Goal: Navigation & Orientation: Find specific page/section

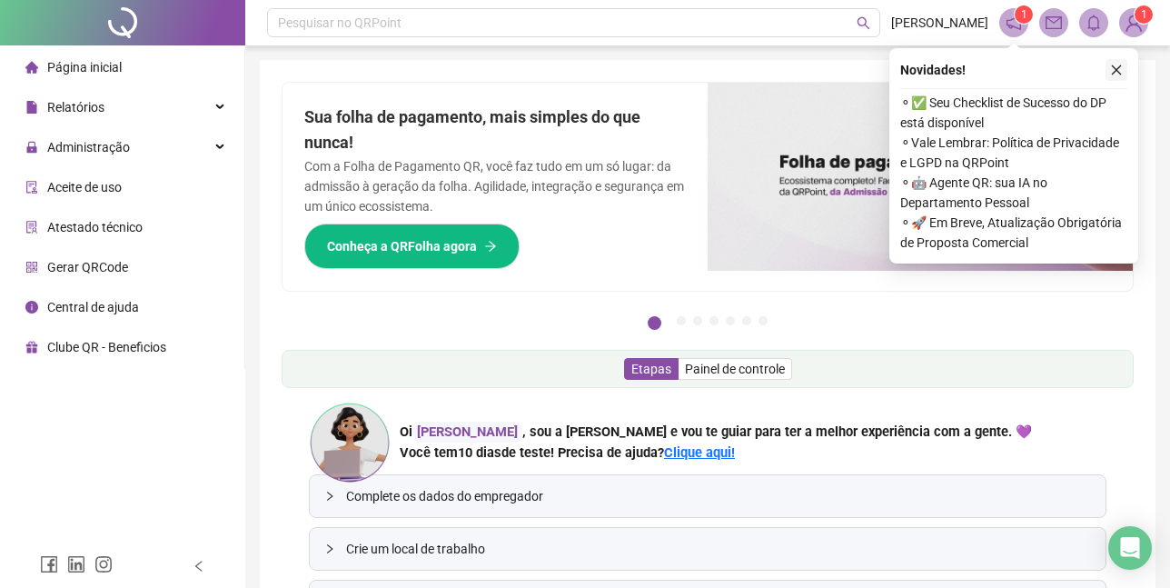
click at [1124, 63] on button "button" at bounding box center [1116, 70] width 22 height 22
click at [1124, 63] on div "Pague o QRPoint com Cartão de Crédito Sua assinatura: mais segurança, prática e…" at bounding box center [707, 379] width 895 height 638
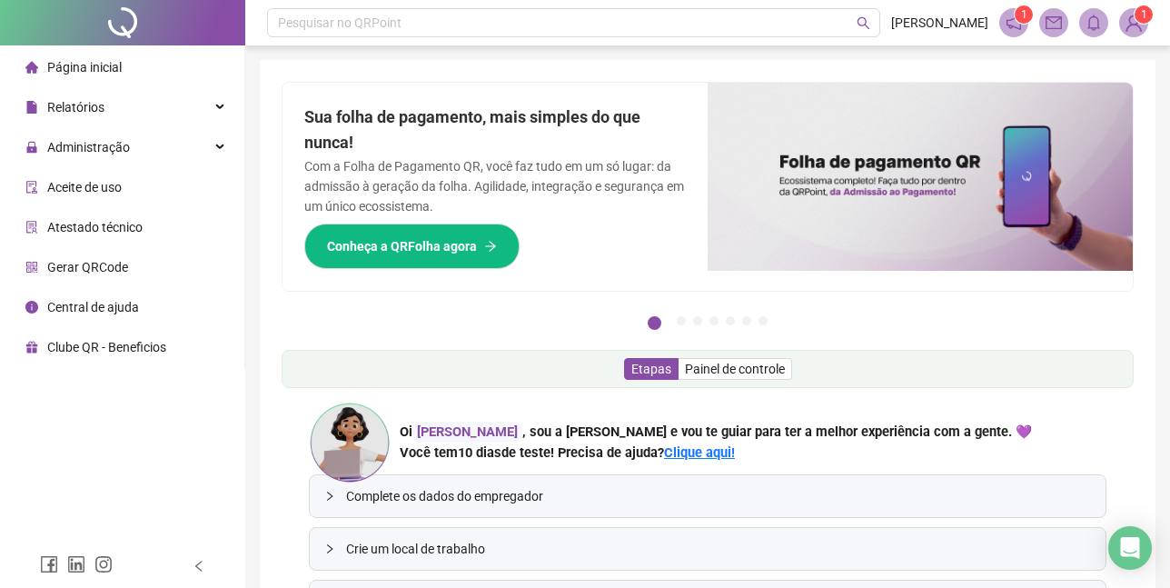
click at [97, 64] on span "Página inicial" at bounding box center [84, 67] width 74 height 15
click at [745, 370] on span "Painel de controle" at bounding box center [735, 368] width 100 height 15
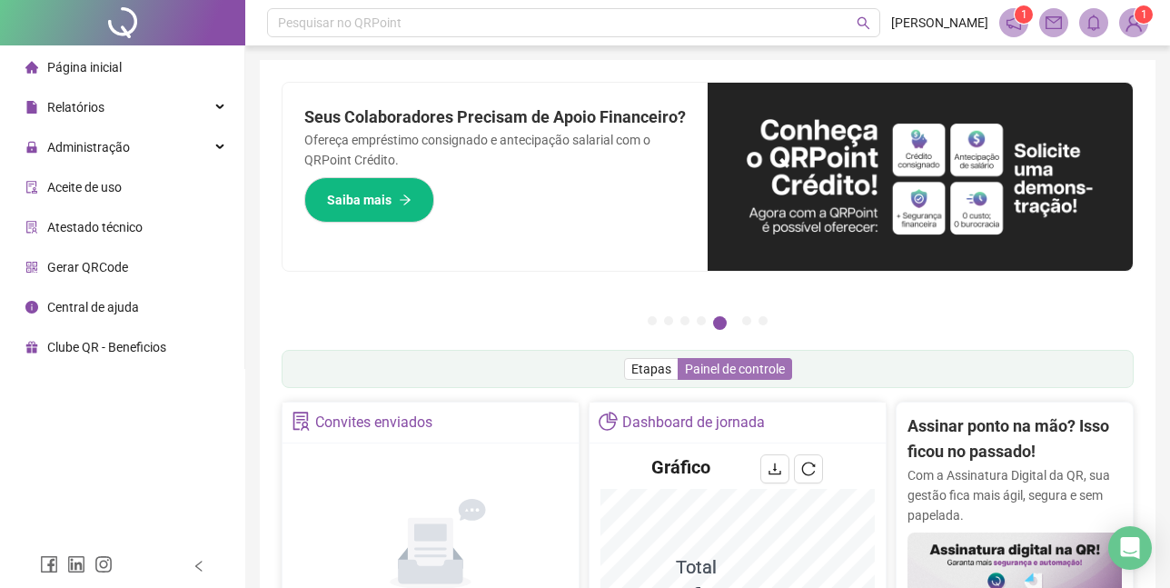
click at [749, 364] on span "Painel de controle" at bounding box center [735, 368] width 100 height 15
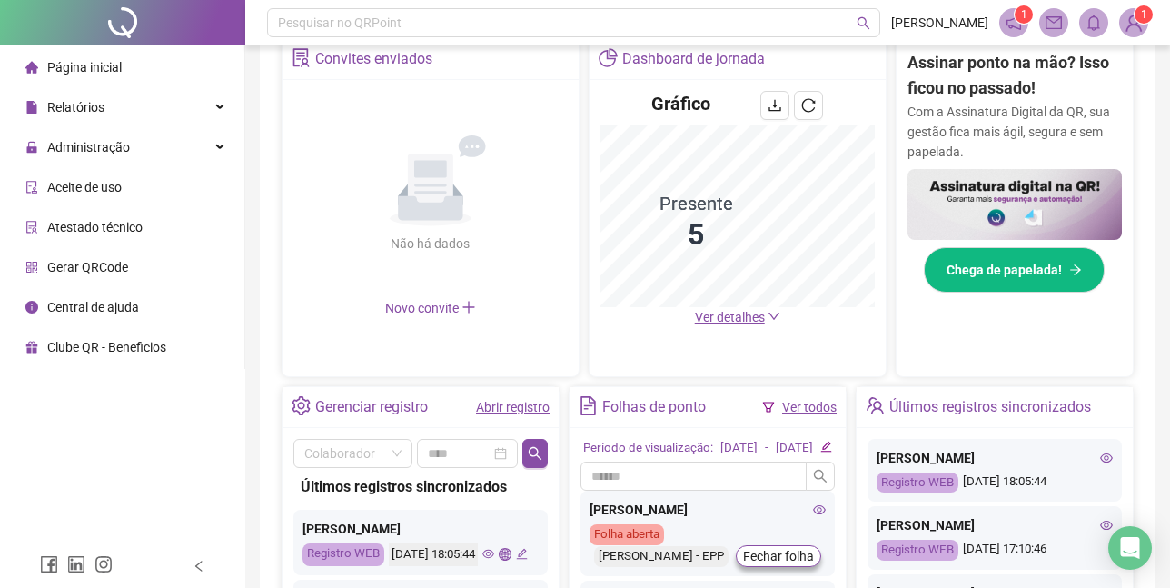
scroll to position [613, 0]
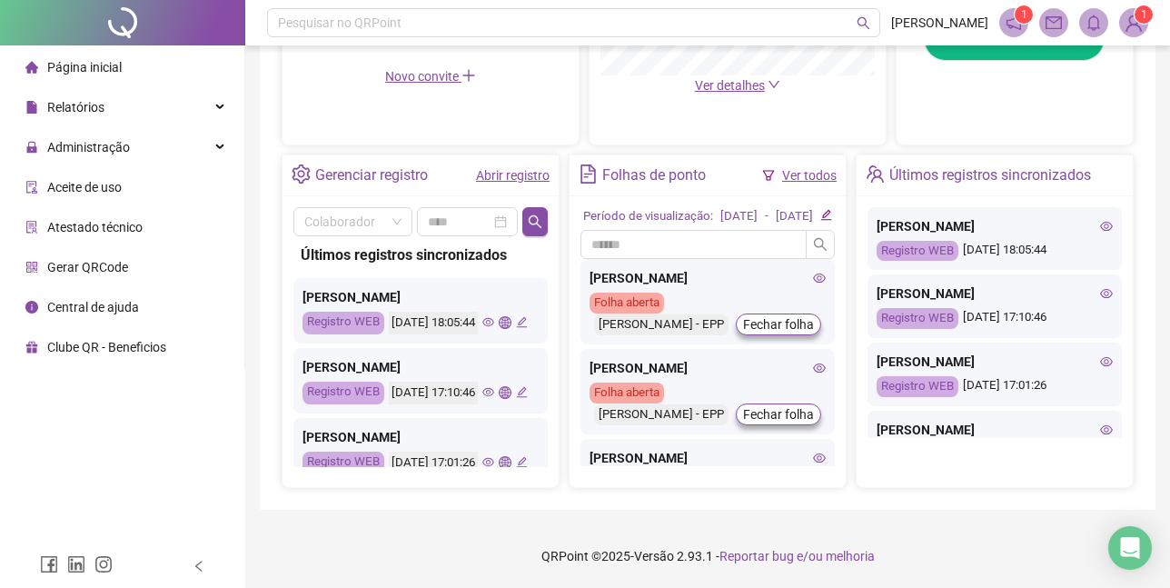
click at [813, 278] on icon "eye" at bounding box center [819, 278] width 13 height 13
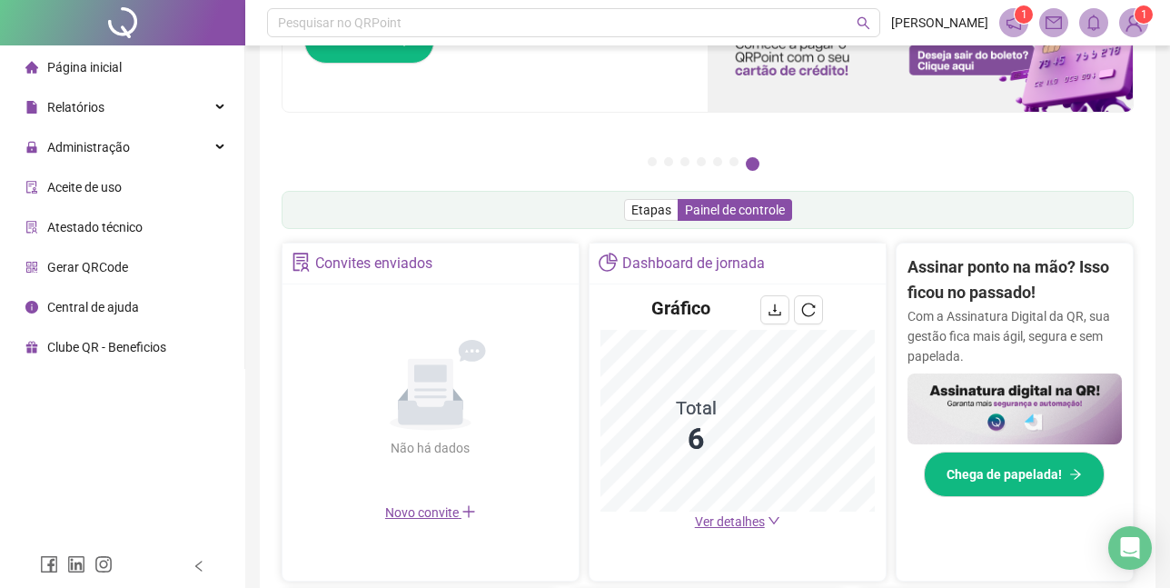
scroll to position [431, 0]
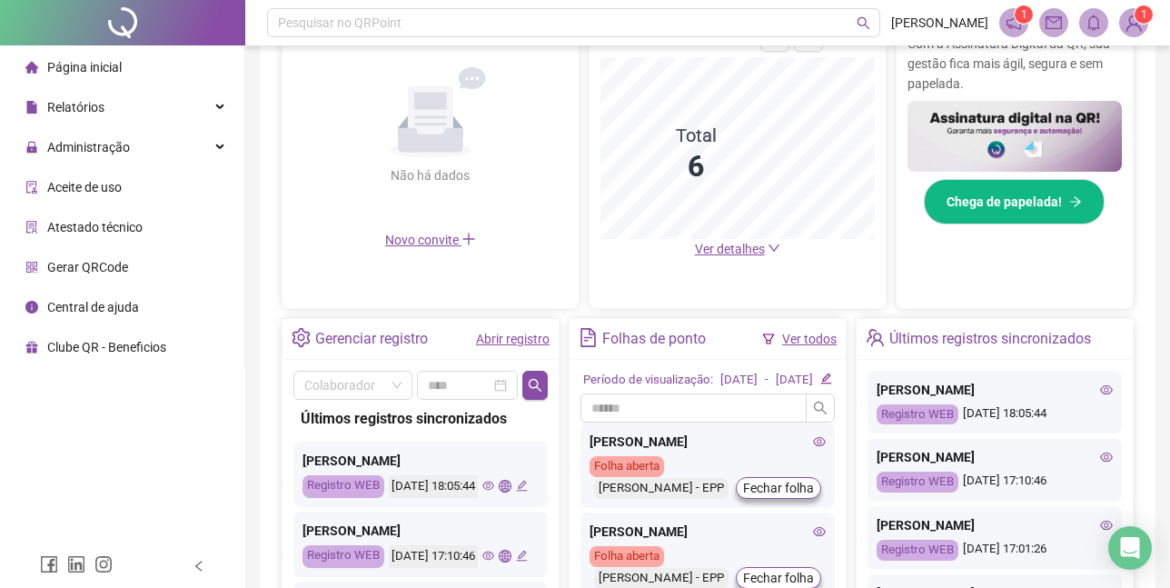
click at [828, 384] on icon "edit" at bounding box center [826, 378] width 11 height 11
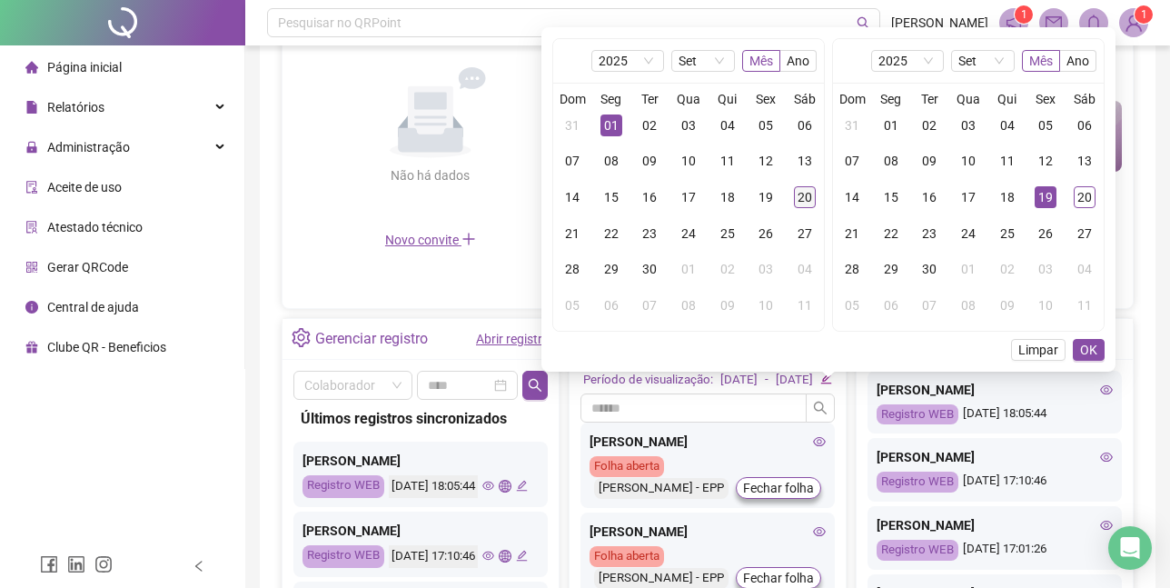
click at [804, 198] on div "20" at bounding box center [805, 197] width 22 height 22
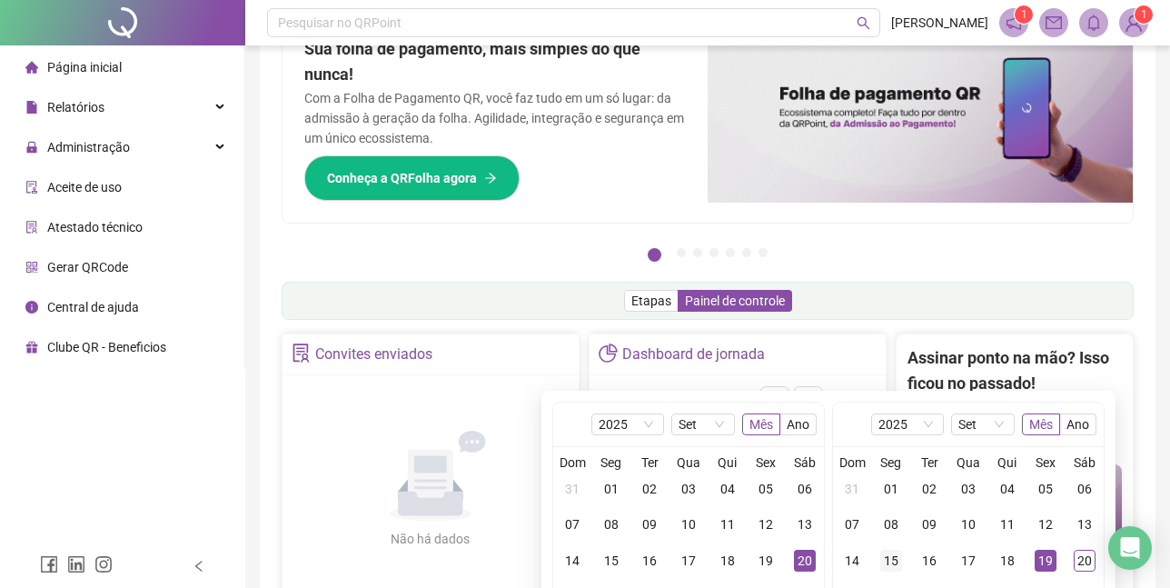
scroll to position [613, 0]
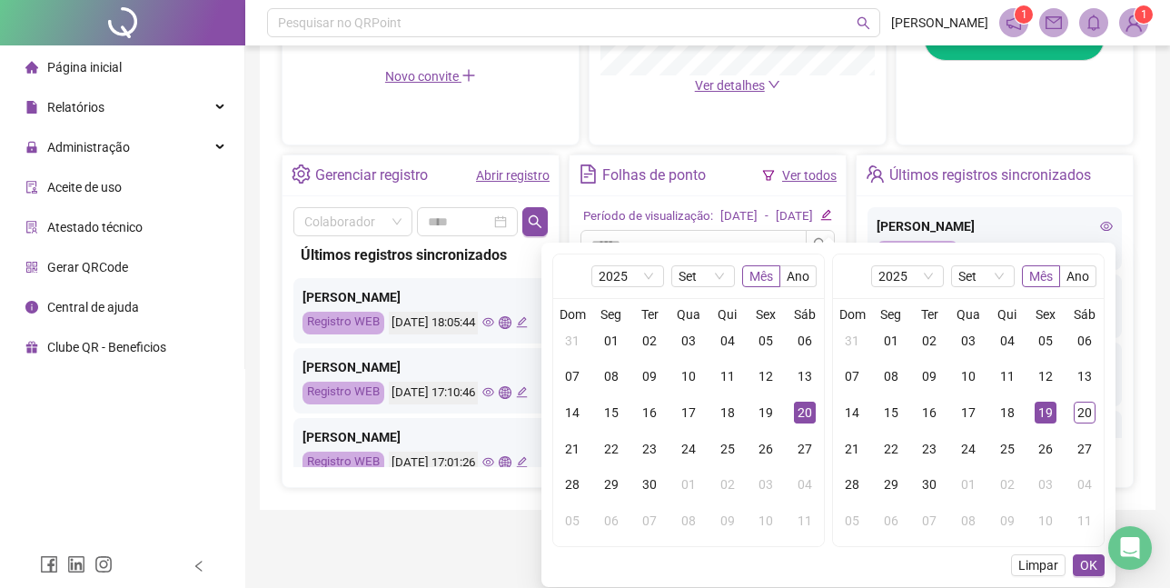
click at [448, 459] on div "Colaborador Últimos registros sincronizados [PERSON_NAME] Registro WEB [DATE] 1…" at bounding box center [420, 341] width 276 height 291
click at [1083, 555] on span "OK" at bounding box center [1088, 565] width 17 height 20
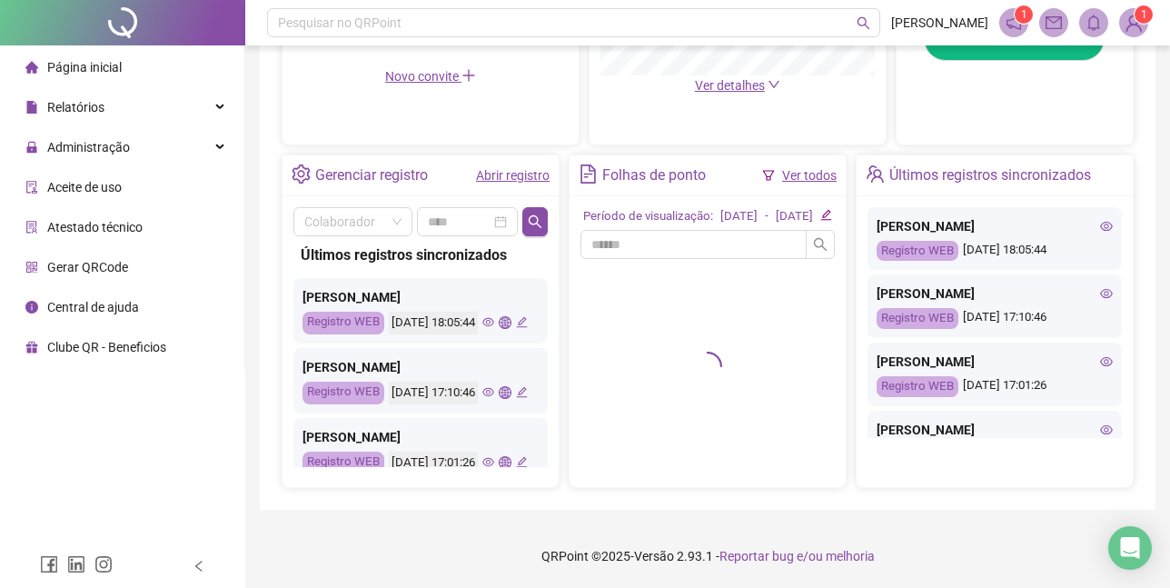
scroll to position [611, 0]
click at [826, 210] on icon "edit" at bounding box center [826, 215] width 11 height 11
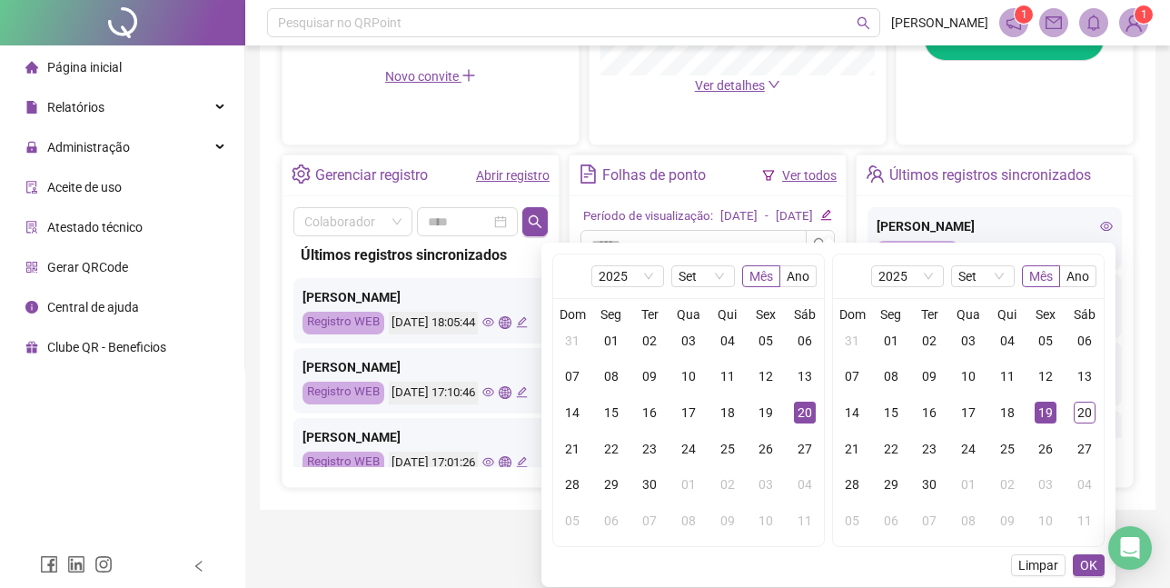
click at [809, 401] on div "20" at bounding box center [805, 412] width 22 height 22
click at [824, 211] on icon "edit" at bounding box center [826, 215] width 12 height 12
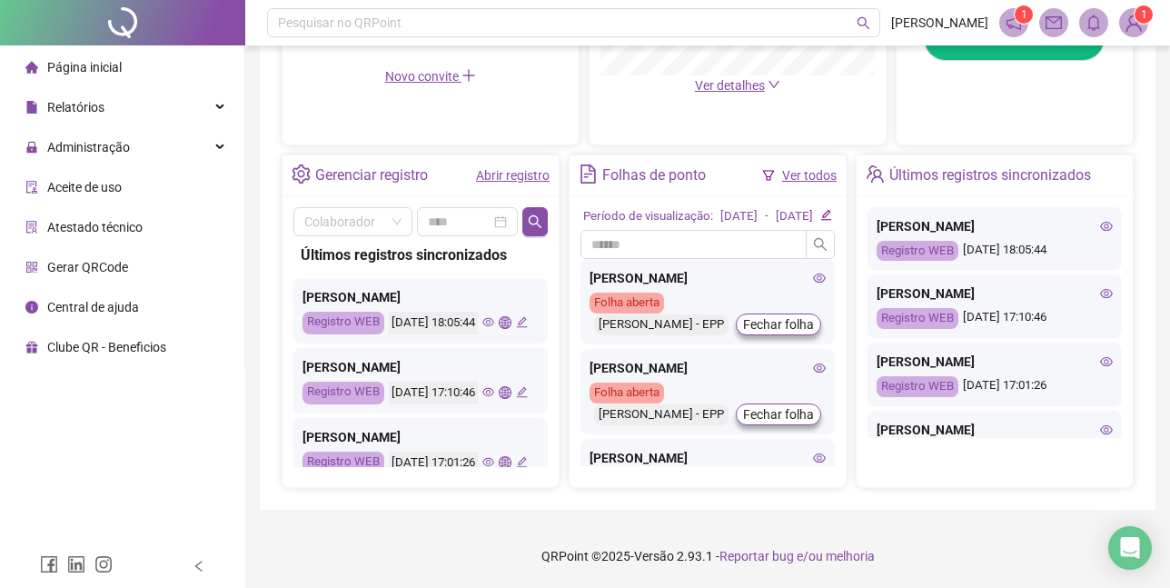
click at [825, 209] on icon "edit" at bounding box center [826, 215] width 12 height 12
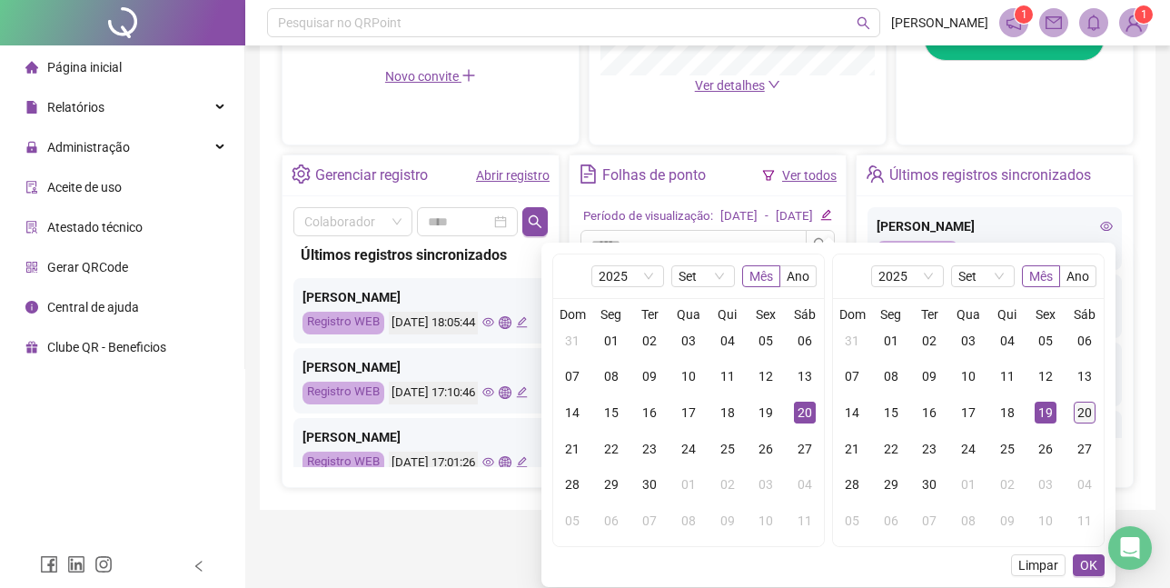
click at [1090, 401] on div "20" at bounding box center [1084, 412] width 22 height 22
click at [1091, 555] on span "OK" at bounding box center [1088, 565] width 17 height 20
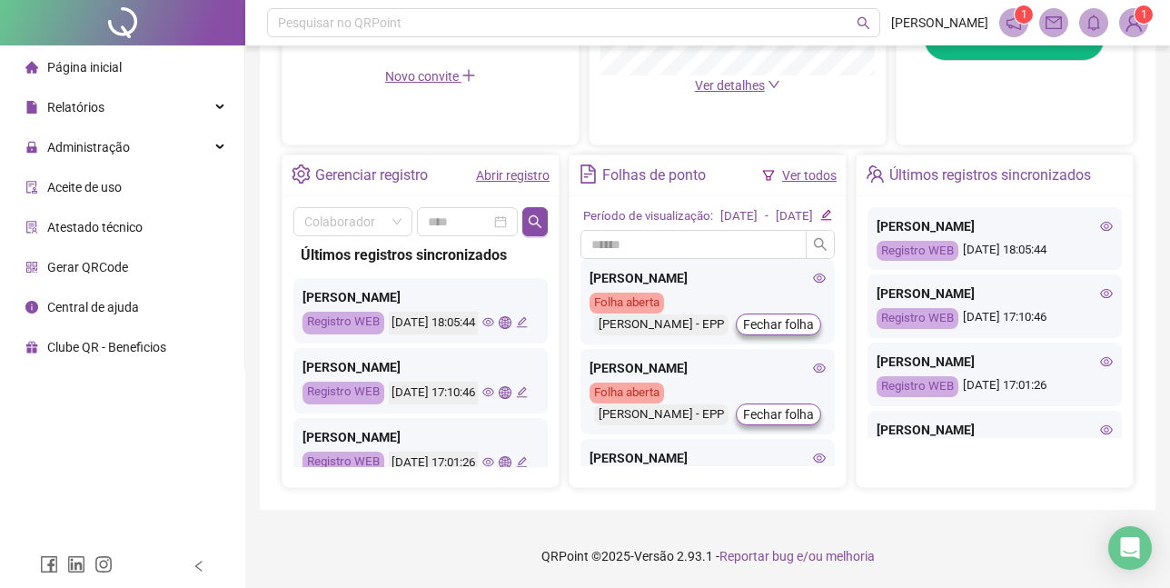
click at [813, 275] on icon "eye" at bounding box center [819, 278] width 13 height 13
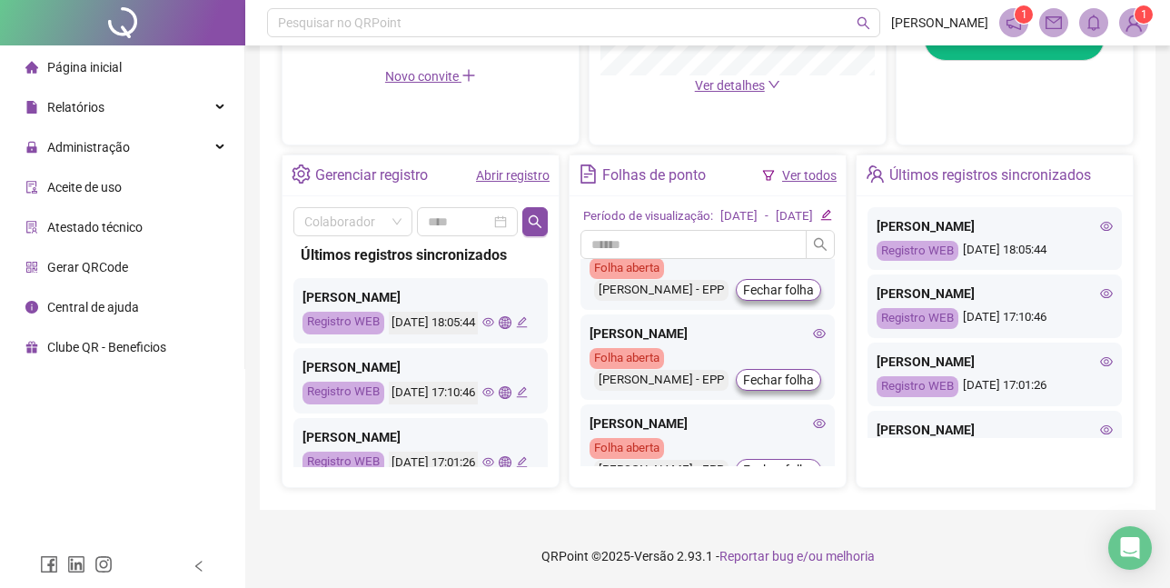
scroll to position [124, 0]
click at [657, 344] on div "[PERSON_NAME]" at bounding box center [707, 334] width 236 height 20
click at [813, 341] on icon "eye" at bounding box center [819, 334] width 13 height 13
